Goal: Find specific page/section

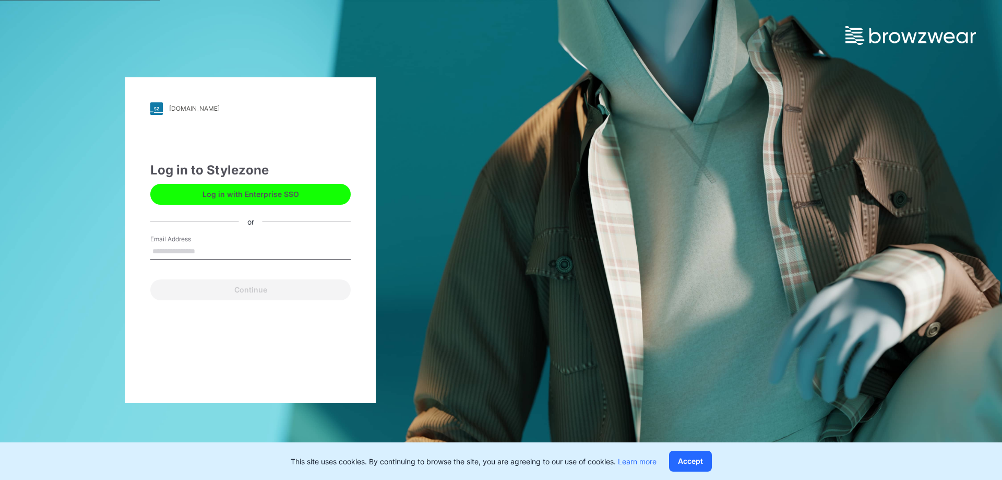
click at [214, 252] on input "Email Address" at bounding box center [250, 252] width 200 height 16
type input "**********"
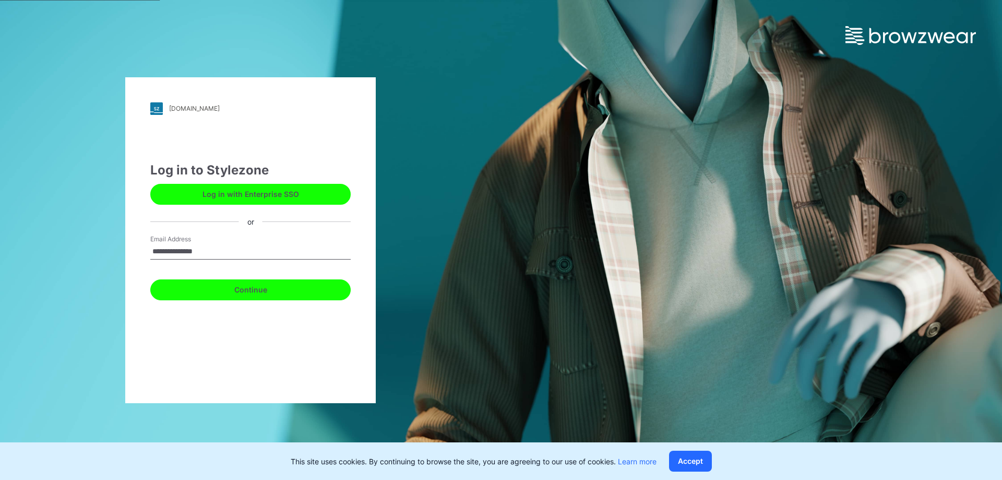
click at [253, 294] on button "Continue" at bounding box center [250, 289] width 200 height 21
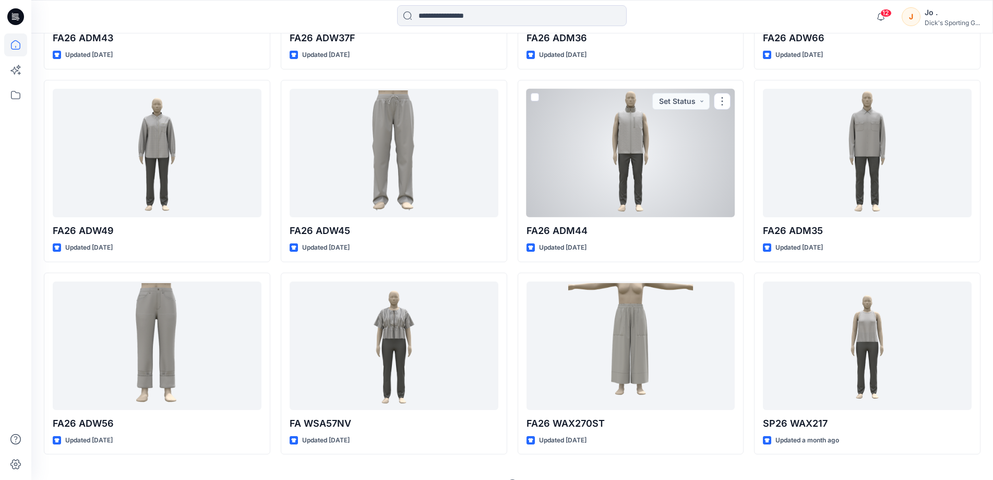
scroll to position [498, 0]
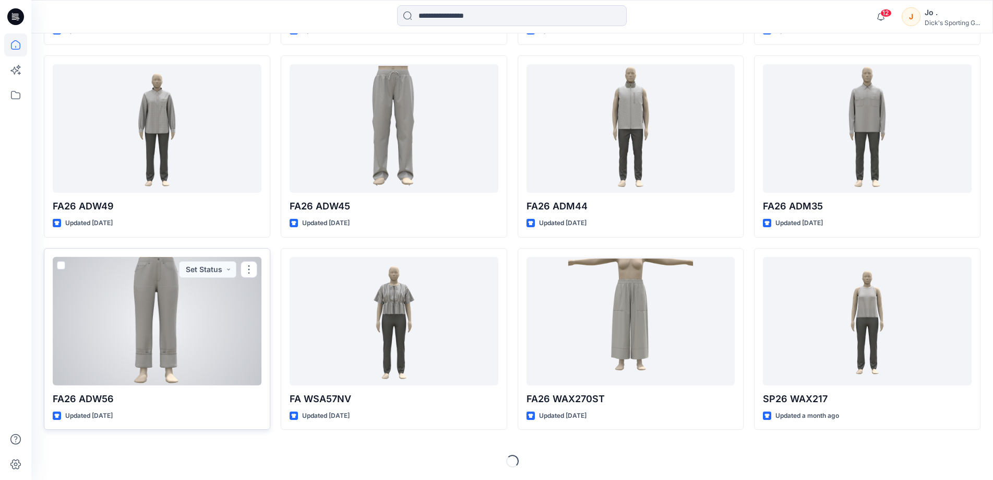
click at [135, 342] on div at bounding box center [157, 321] width 209 height 128
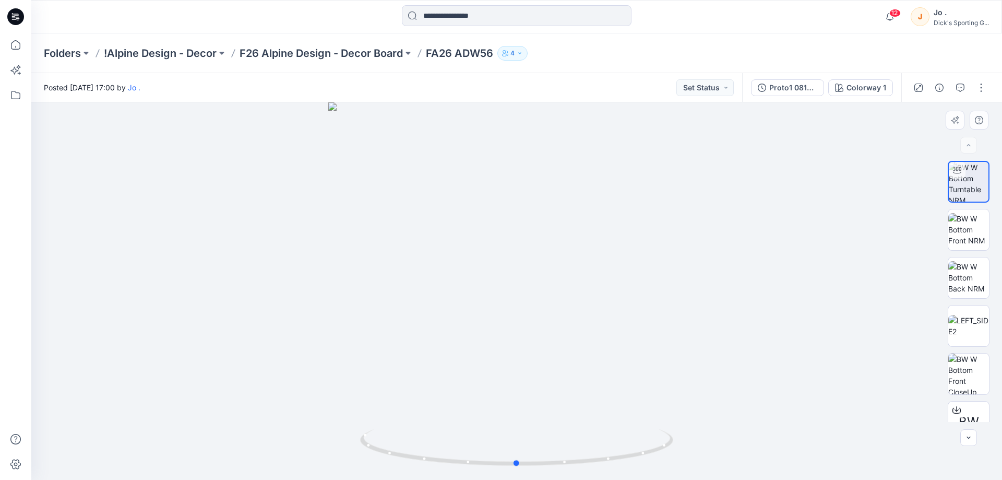
click at [888, 235] on div at bounding box center [516, 290] width 971 height 377
click at [523, 461] on icon at bounding box center [518, 448] width 316 height 39
drag, startPoint x: 516, startPoint y: 464, endPoint x: 443, endPoint y: 471, distance: 73.4
click at [443, 468] on icon at bounding box center [518, 448] width 316 height 39
drag, startPoint x: 442, startPoint y: 457, endPoint x: 369, endPoint y: 459, distance: 73.1
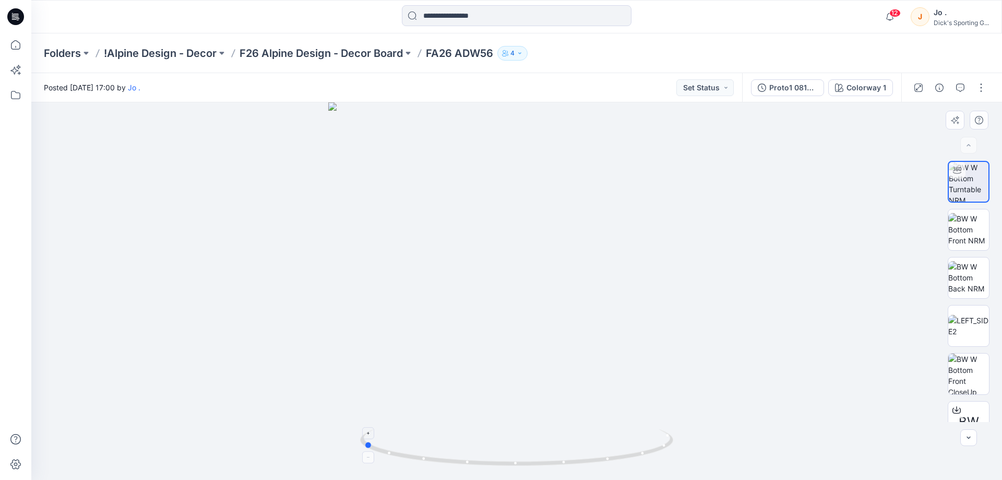
click at [369, 459] on icon at bounding box center [518, 448] width 316 height 39
